Goal: Communication & Community: Ask a question

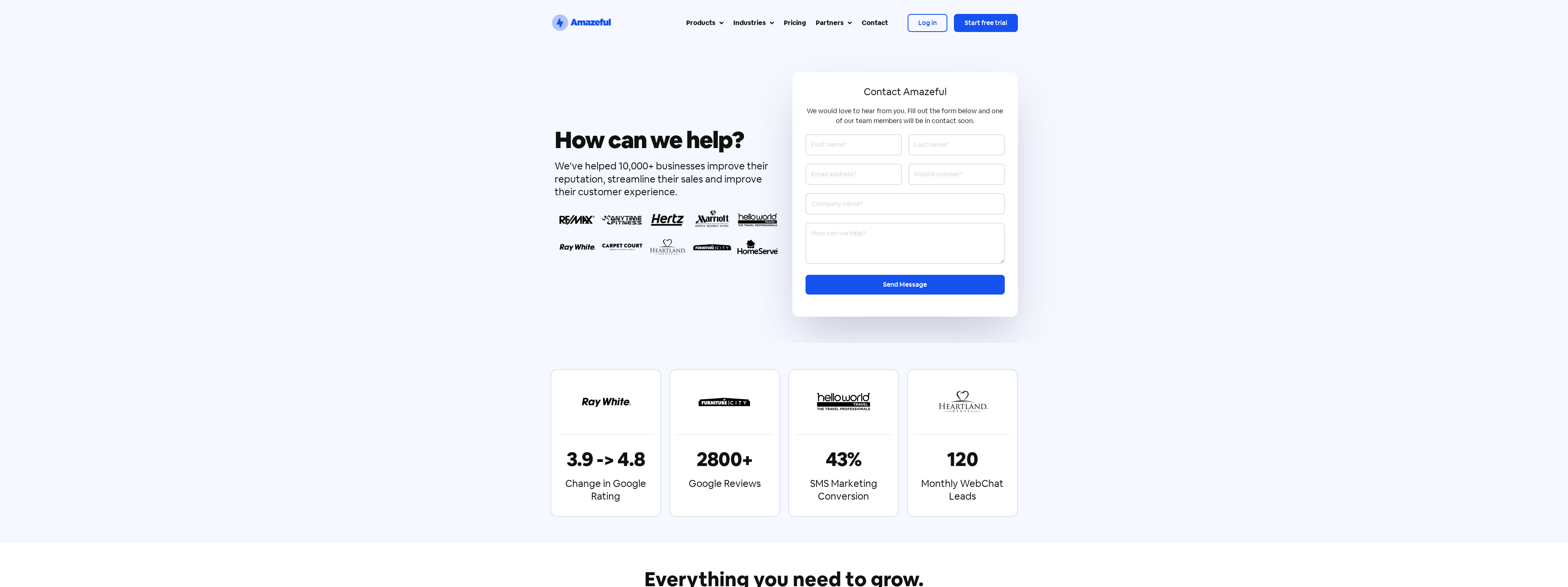
click at [827, 146] on input "Contact form" at bounding box center [853, 144] width 96 height 21
type input "[PERSON_NAME]"
type input "test"
type input "[PERSON_NAME][EMAIL_ADDRESS][DOMAIN_NAME]"
type input "439494994"
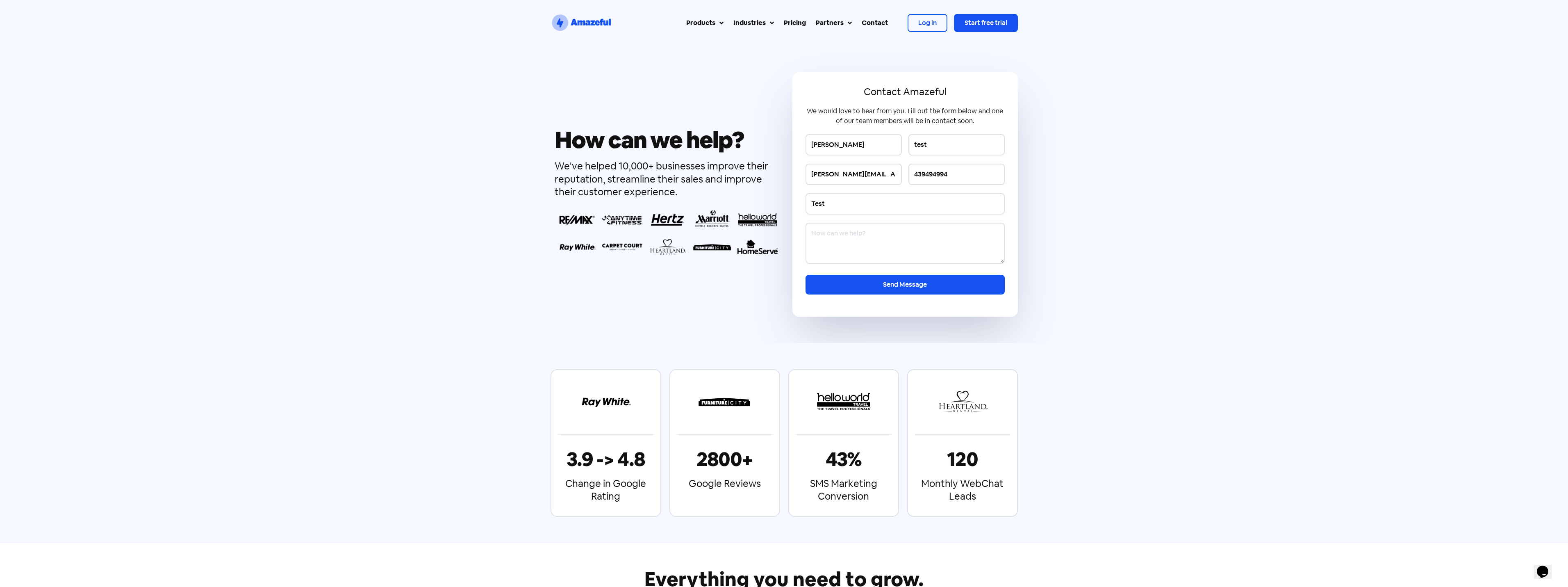
type input "Test"
type textarea "Test"
click at [886, 283] on input "Send Message" at bounding box center [905, 284] width 199 height 19
